Goal: Task Accomplishment & Management: Manage account settings

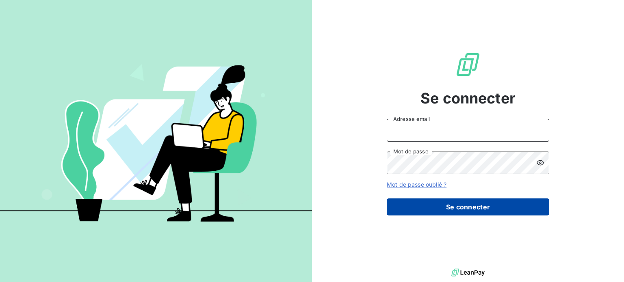
type input "[EMAIL_ADDRESS][DOMAIN_NAME]"
click at [445, 207] on button "Se connecter" at bounding box center [468, 207] width 163 height 17
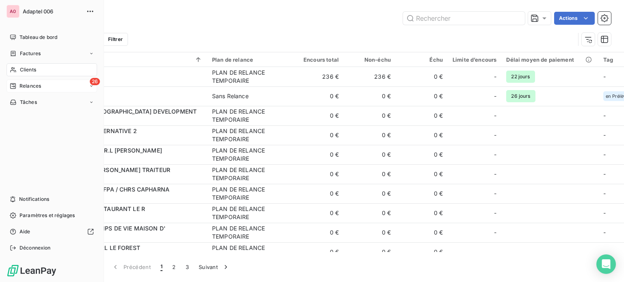
click at [20, 86] on span "Relances" at bounding box center [31, 85] width 22 height 7
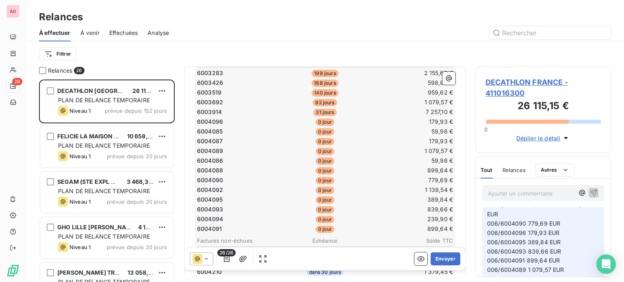
scroll to position [81, 0]
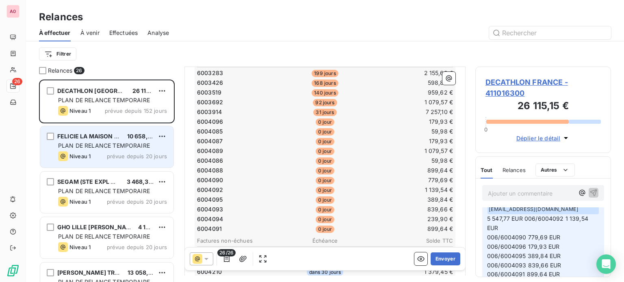
click at [126, 141] on div "[PERSON_NAME] LA MAISON DES BIE 10 658,34 € PLAN DE RELANCE TEMPORAIRE Niveau 1…" at bounding box center [106, 146] width 133 height 41
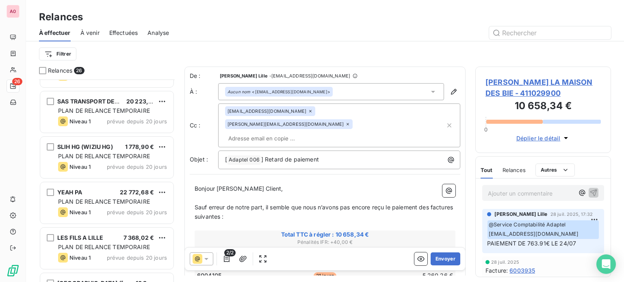
scroll to position [203, 0]
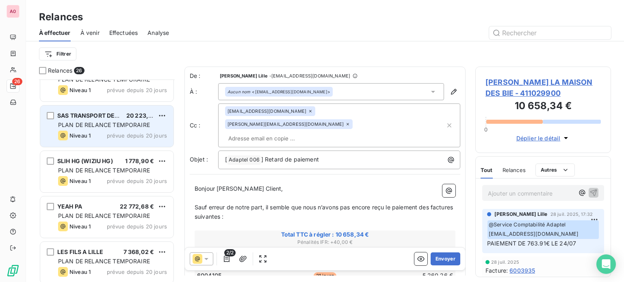
click at [116, 129] on div "SAS TRANSPORT DEPAEUW 20 223,60 € PLAN DE RELANCE TEMPORAIRE Niveau 1 prévue de…" at bounding box center [106, 126] width 133 height 41
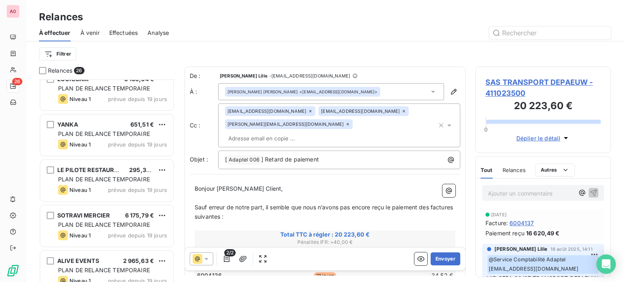
scroll to position [731, 0]
